Goal: Transaction & Acquisition: Purchase product/service

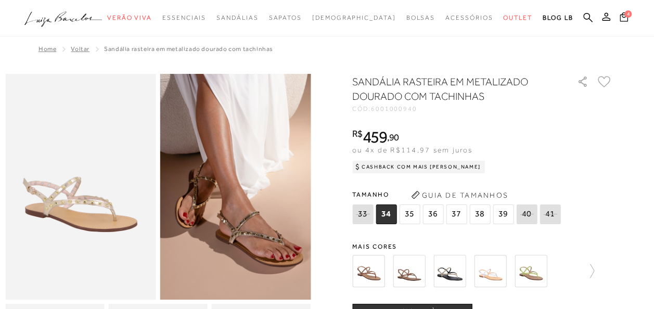
click at [378, 279] on img at bounding box center [368, 271] width 32 height 32
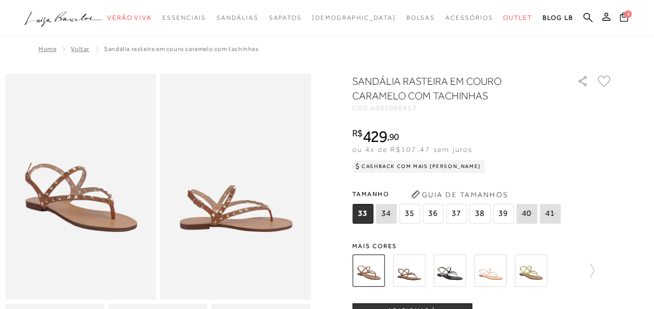
click at [417, 269] on img at bounding box center [409, 270] width 32 height 32
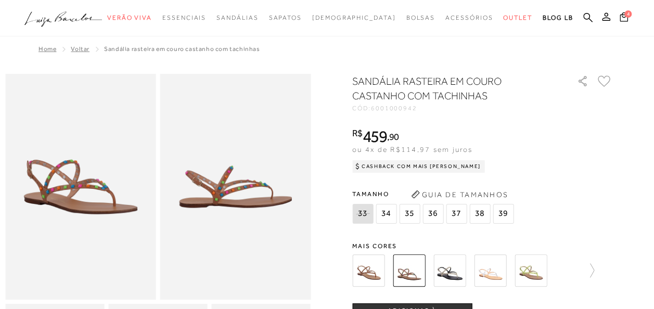
click at [475, 243] on span "Mais cores" at bounding box center [482, 246] width 260 height 6
click at [446, 277] on img at bounding box center [449, 270] width 32 height 32
